Goal: Find specific page/section: Find specific page/section

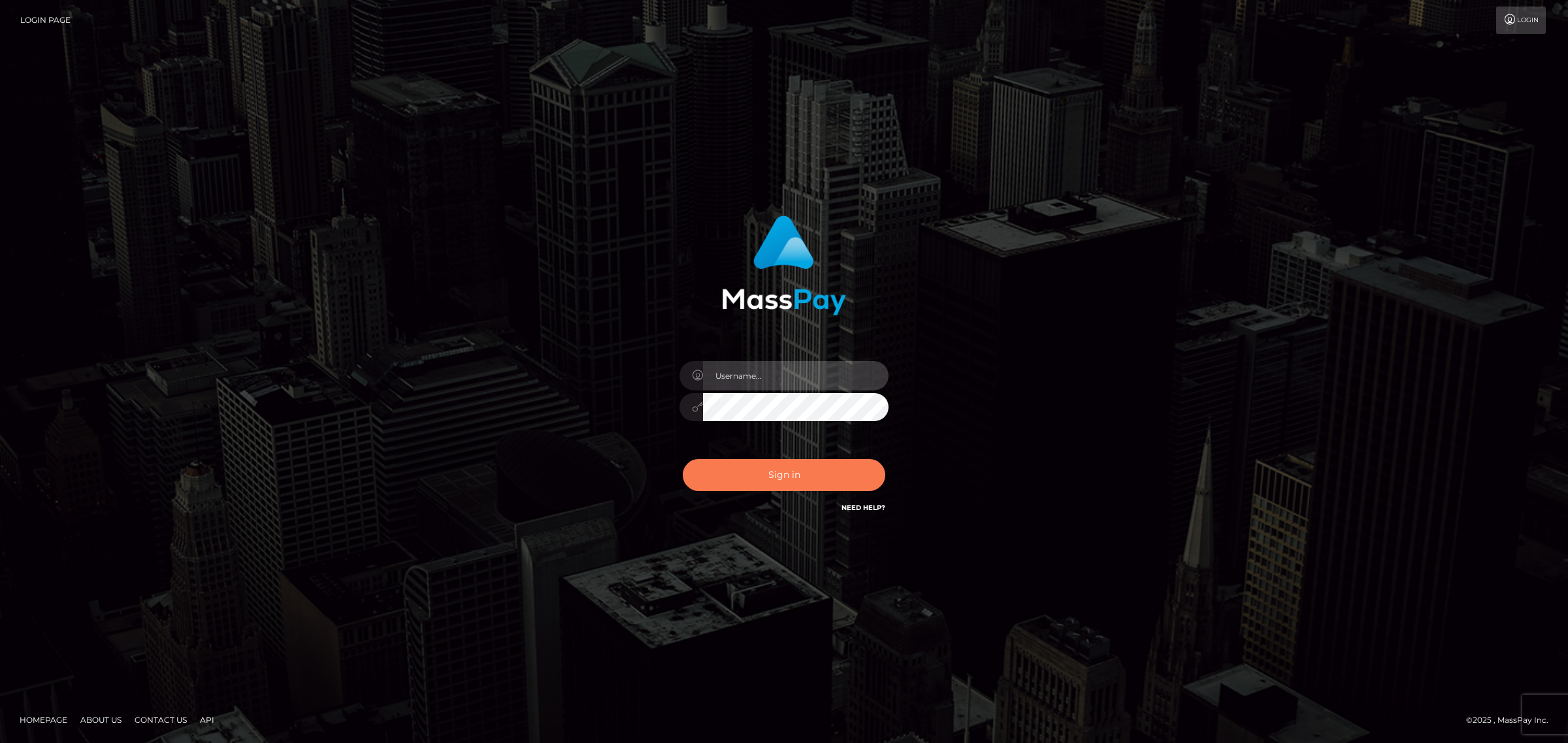
type input "MaryJoy"
drag, startPoint x: 0, startPoint y: 0, endPoint x: 748, endPoint y: 474, distance: 885.5
click at [748, 474] on button "Sign in" at bounding box center [784, 475] width 202 height 32
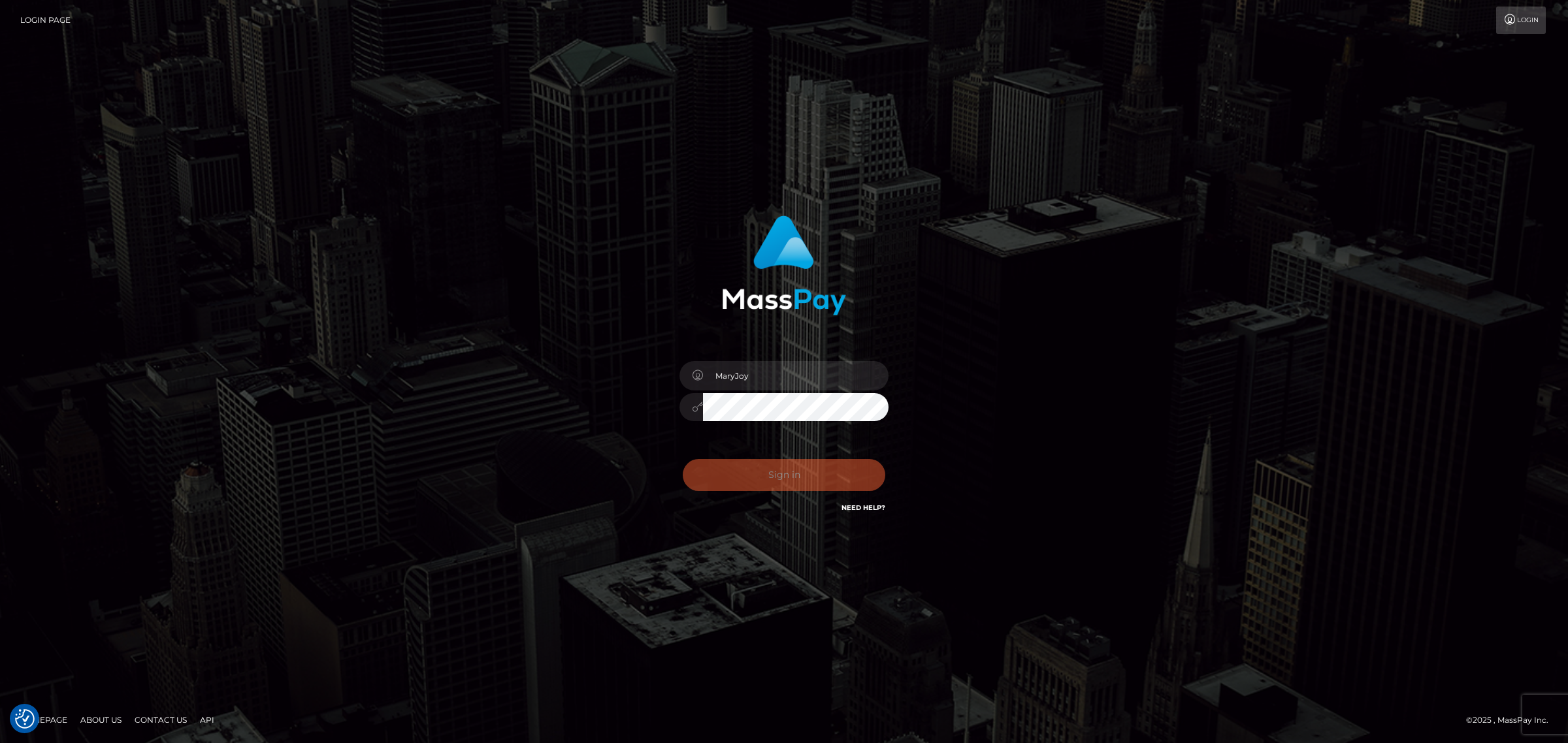
click at [748, 474] on div "Sign in Need Help?" at bounding box center [784, 481] width 229 height 58
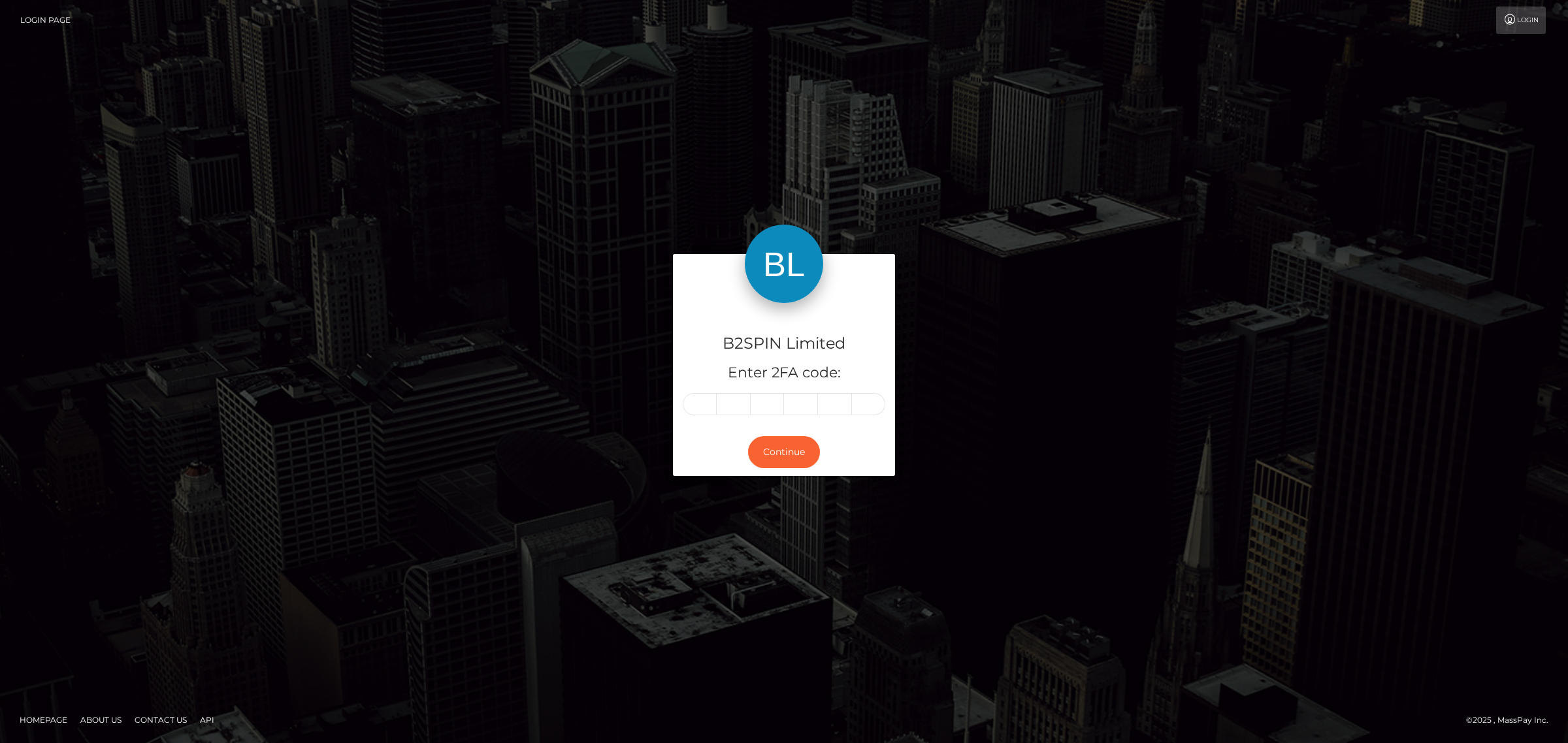
click at [686, 410] on input "text" at bounding box center [700, 404] width 34 height 22
type input "2"
type input "8"
type input "2"
type input "3"
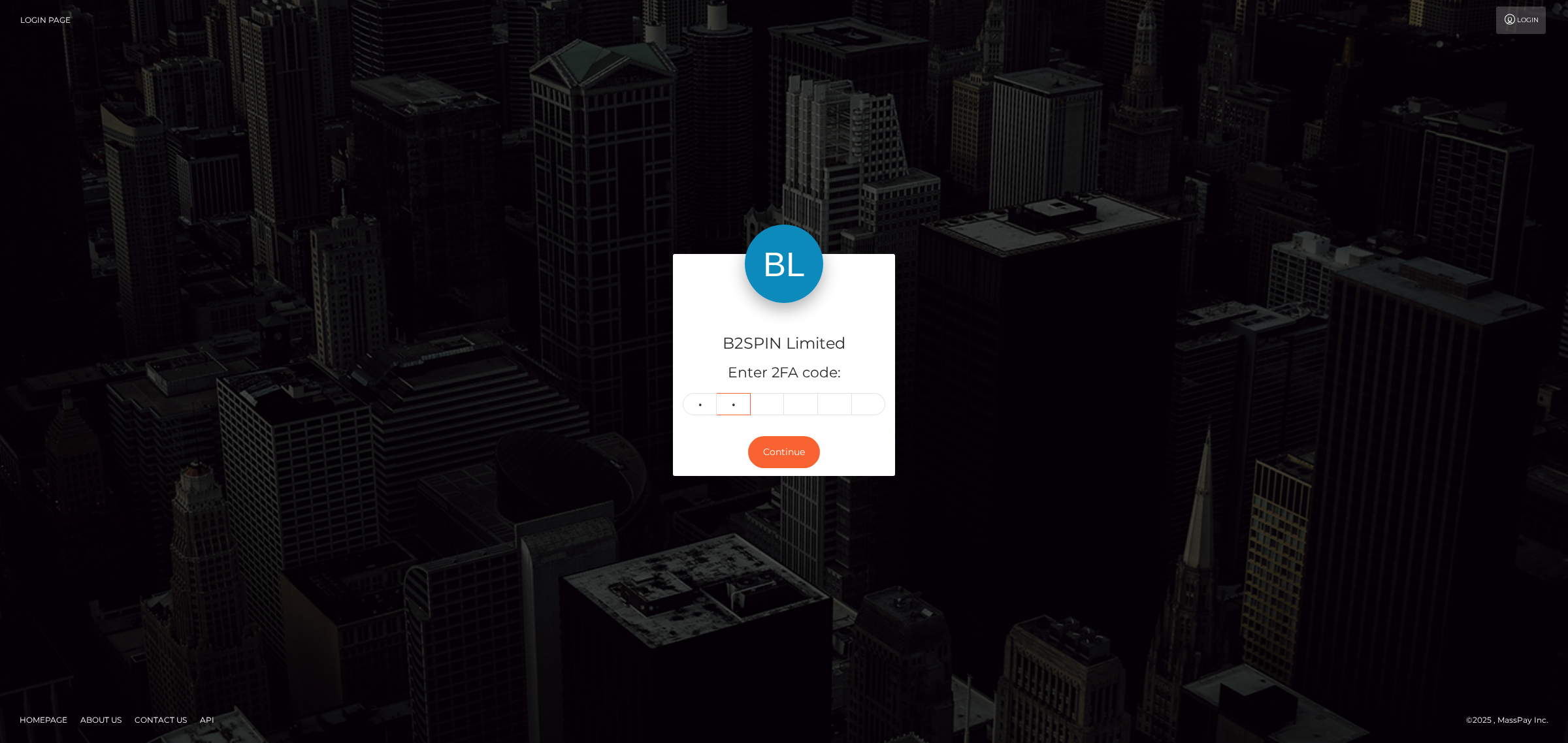
type input "9"
type input "6"
type input "7"
type input "0"
type input "9"
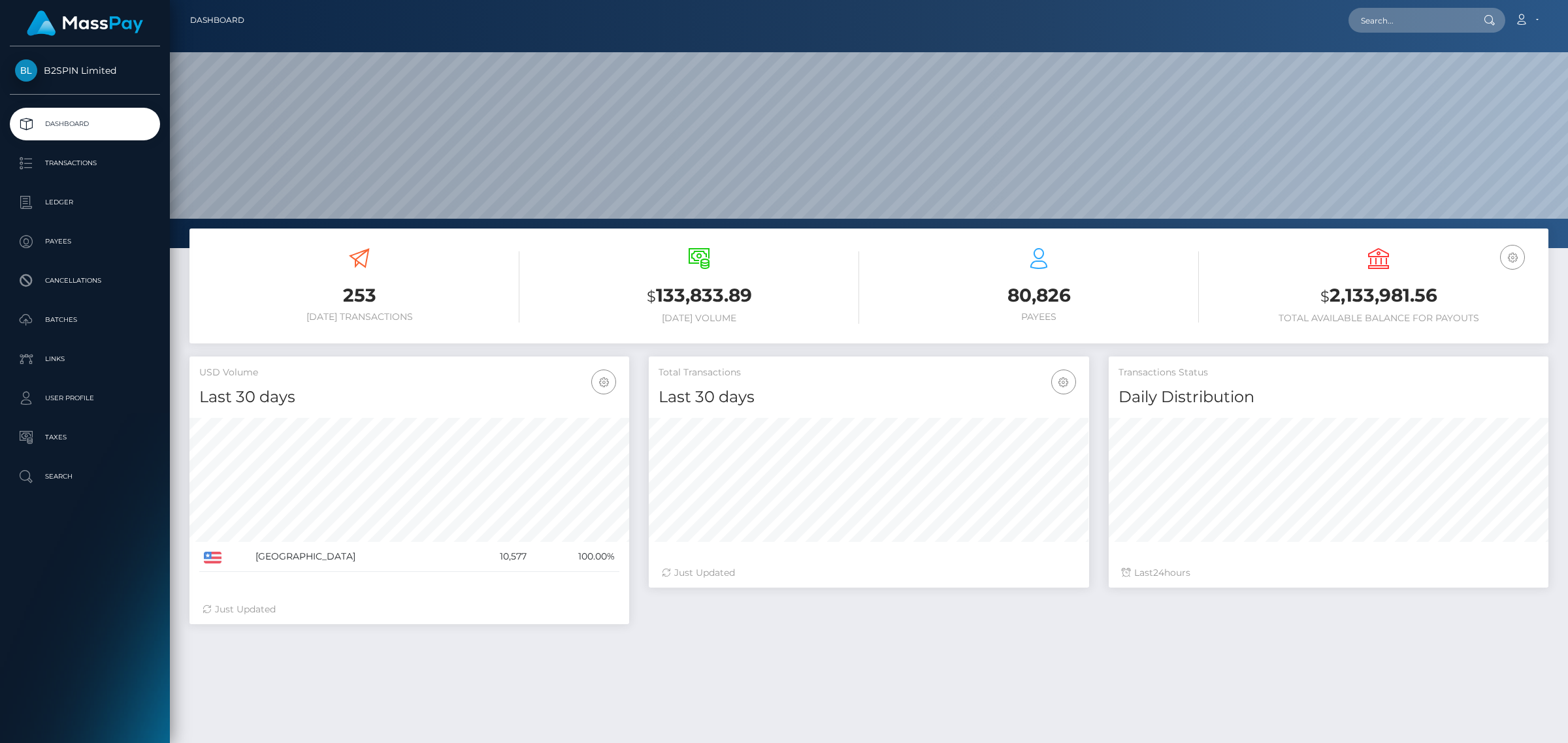
scroll to position [230, 439]
drag, startPoint x: 725, startPoint y: 232, endPoint x: 696, endPoint y: 258, distance: 38.9
drag, startPoint x: 696, startPoint y: 258, endPoint x: 1399, endPoint y: 27, distance: 740.0
click at [1399, 27] on input "text" at bounding box center [1409, 20] width 123 height 25
paste input "2123100884"
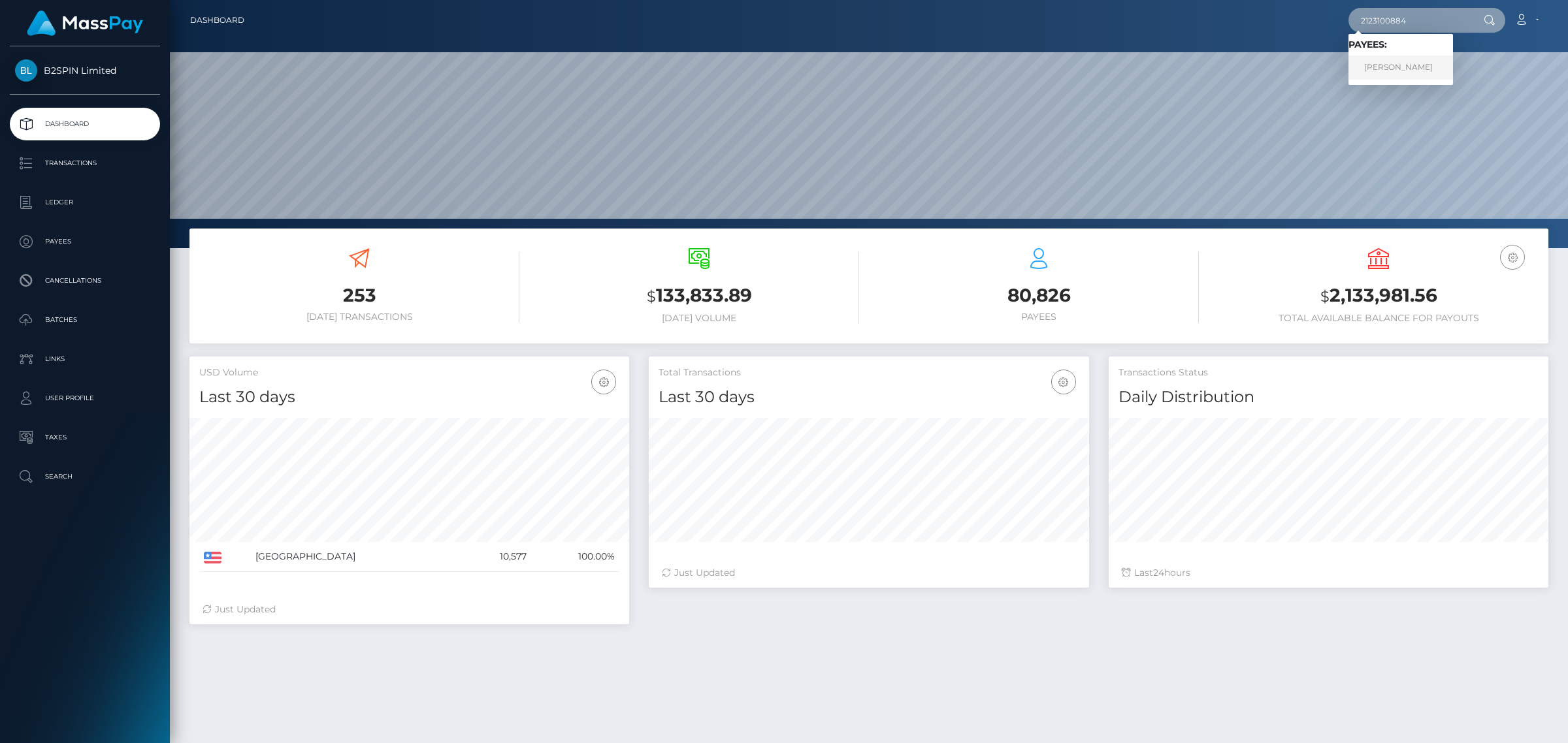
type input "2123100884"
click at [1402, 66] on link "DAVID LEE RODRIGUEZ" at bounding box center [1400, 68] width 105 height 24
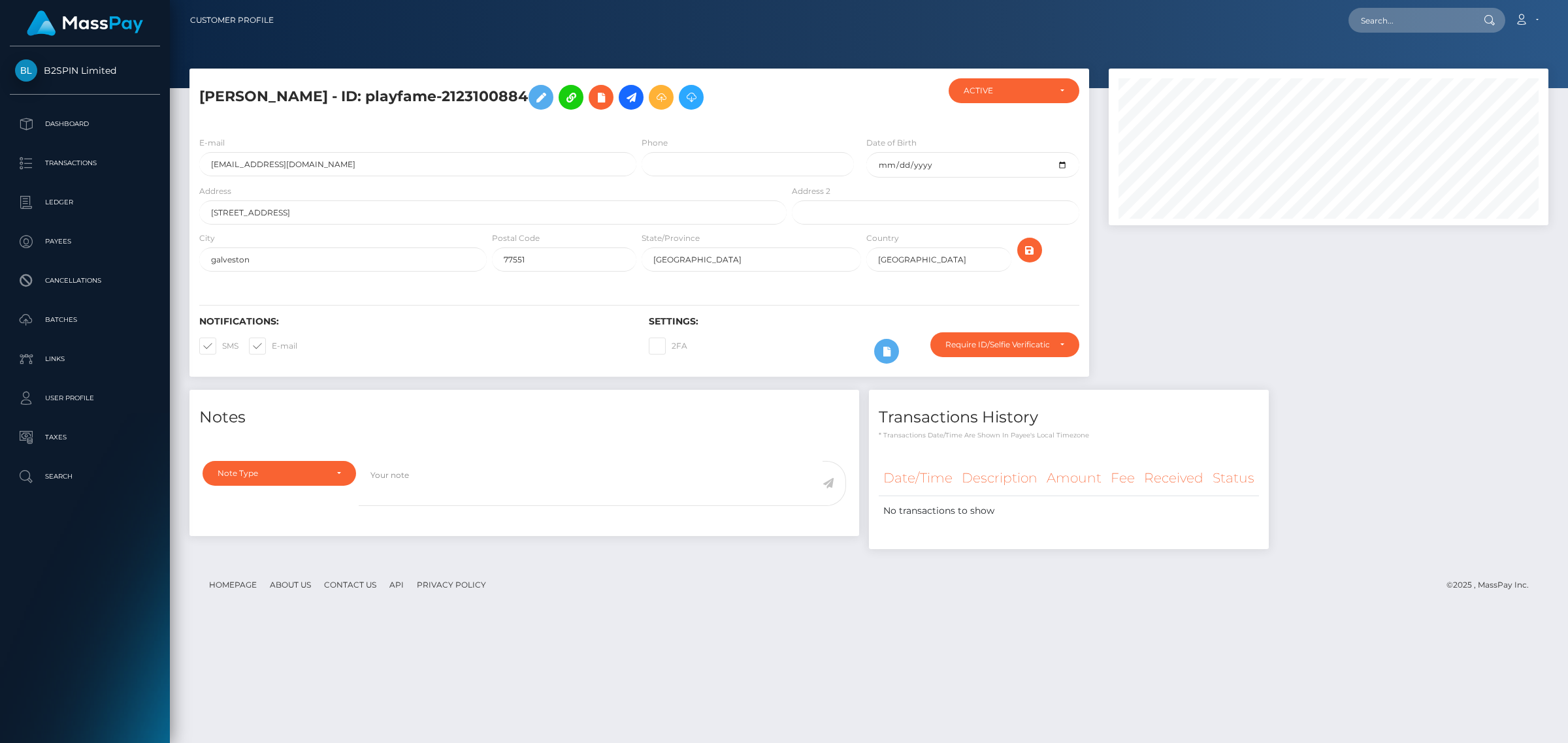
scroll to position [156, 439]
click at [1393, 27] on input "text" at bounding box center [1409, 20] width 123 height 25
paste input "3531527"
drag, startPoint x: 1403, startPoint y: 16, endPoint x: 1343, endPoint y: 72, distance: 82.1
click at [1403, 16] on input "3531527" at bounding box center [1409, 20] width 123 height 25
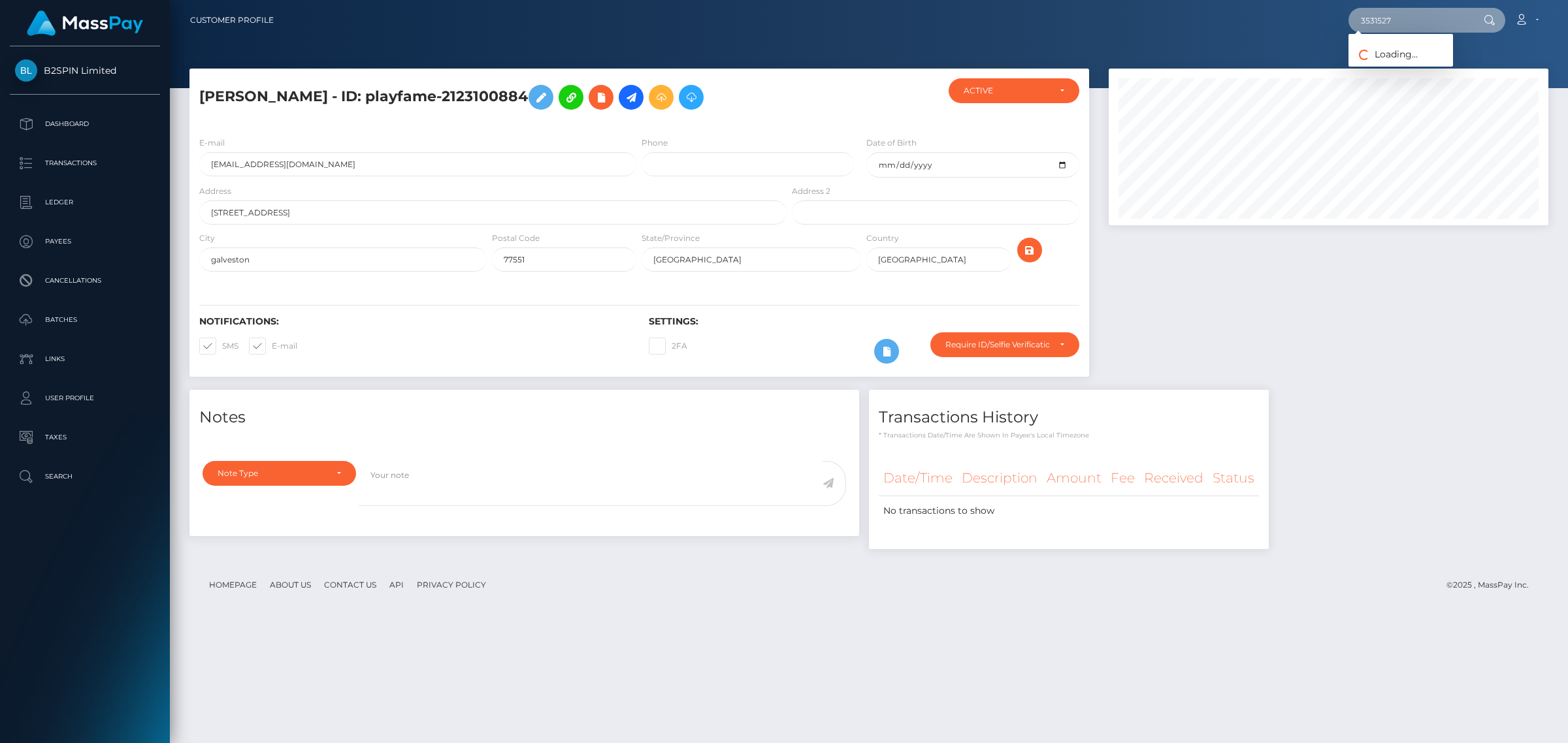
paste input "4dc99ada-06cc-4617-ae19-299422de6098"
type input "4dc99ada-06cc-4617-ae19-299422de6098"
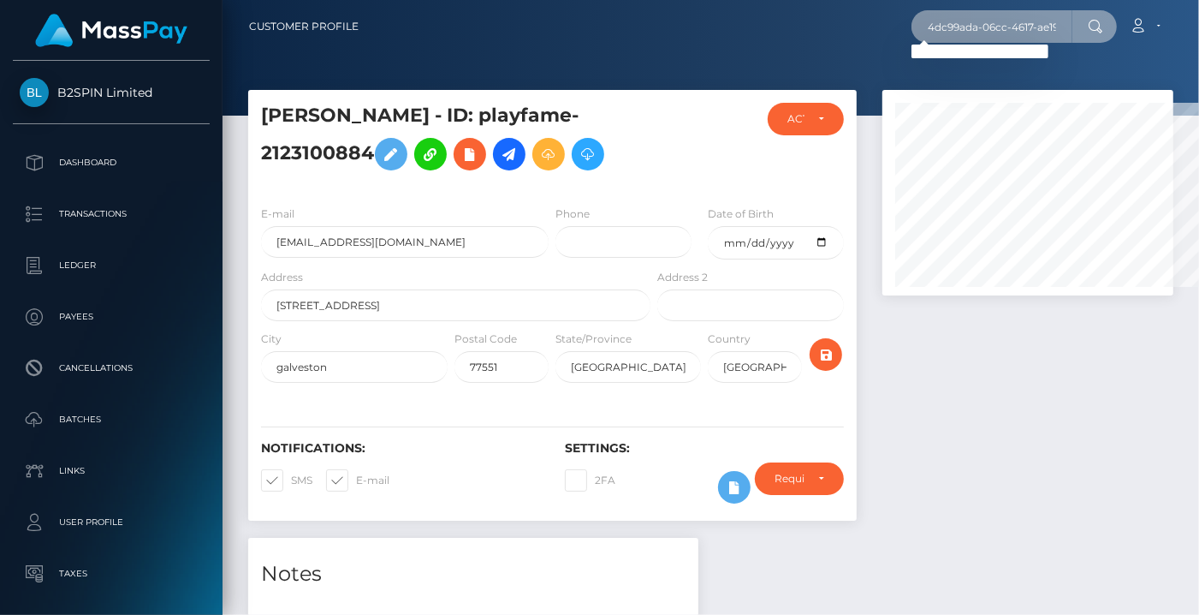
scroll to position [855943, 855857]
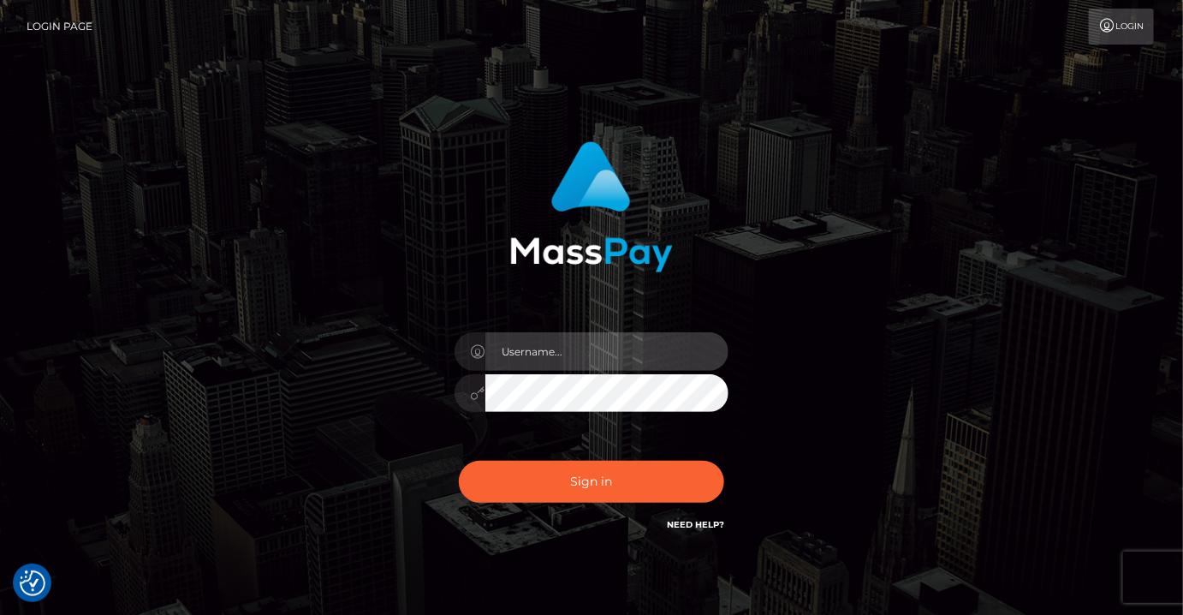
type input "MaryJoy"
click at [1017, 512] on div "MaryJoy Sign in" at bounding box center [592, 346] width 976 height 436
